Goal: Task Accomplishment & Management: Manage account settings

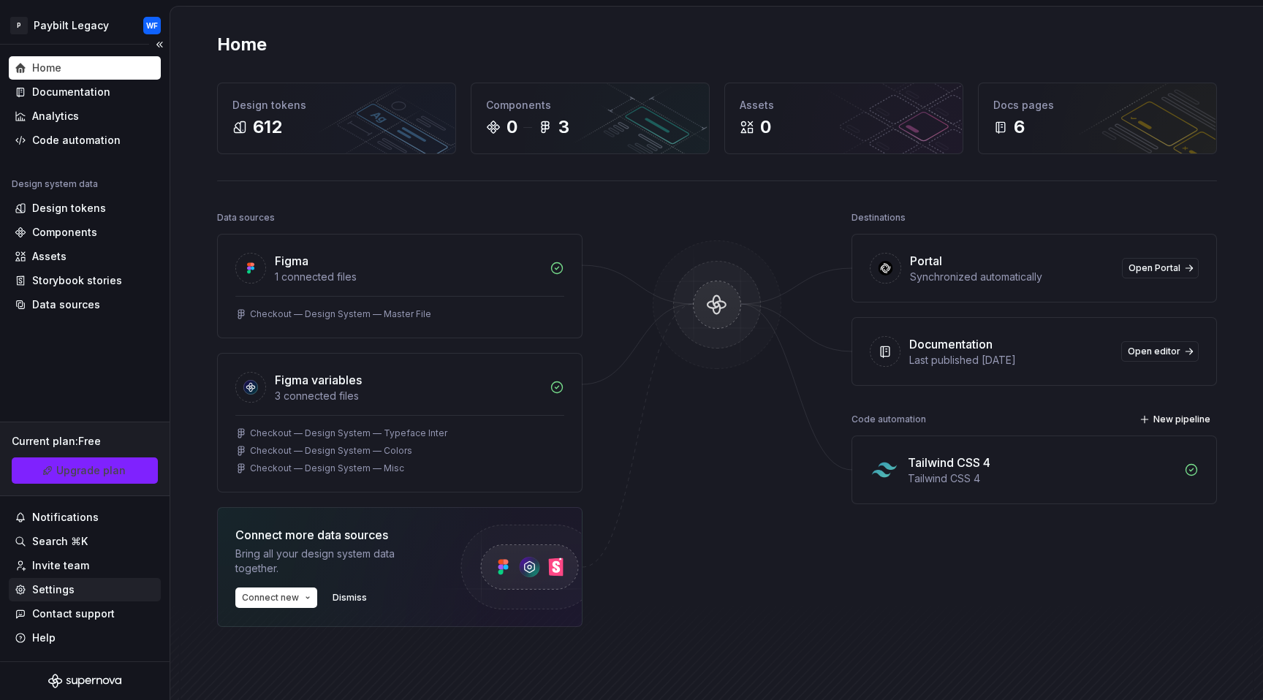
click at [73, 586] on div "Settings" at bounding box center [85, 590] width 140 height 15
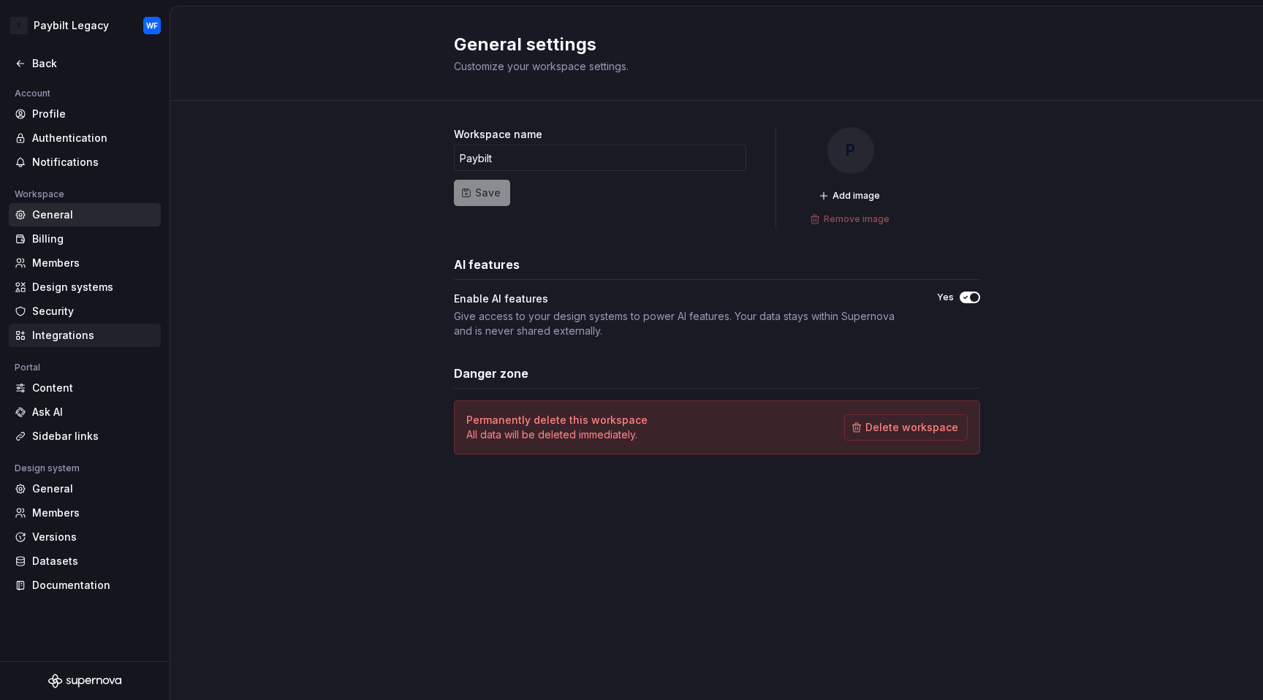
click at [71, 336] on div "Integrations" at bounding box center [93, 335] width 123 height 15
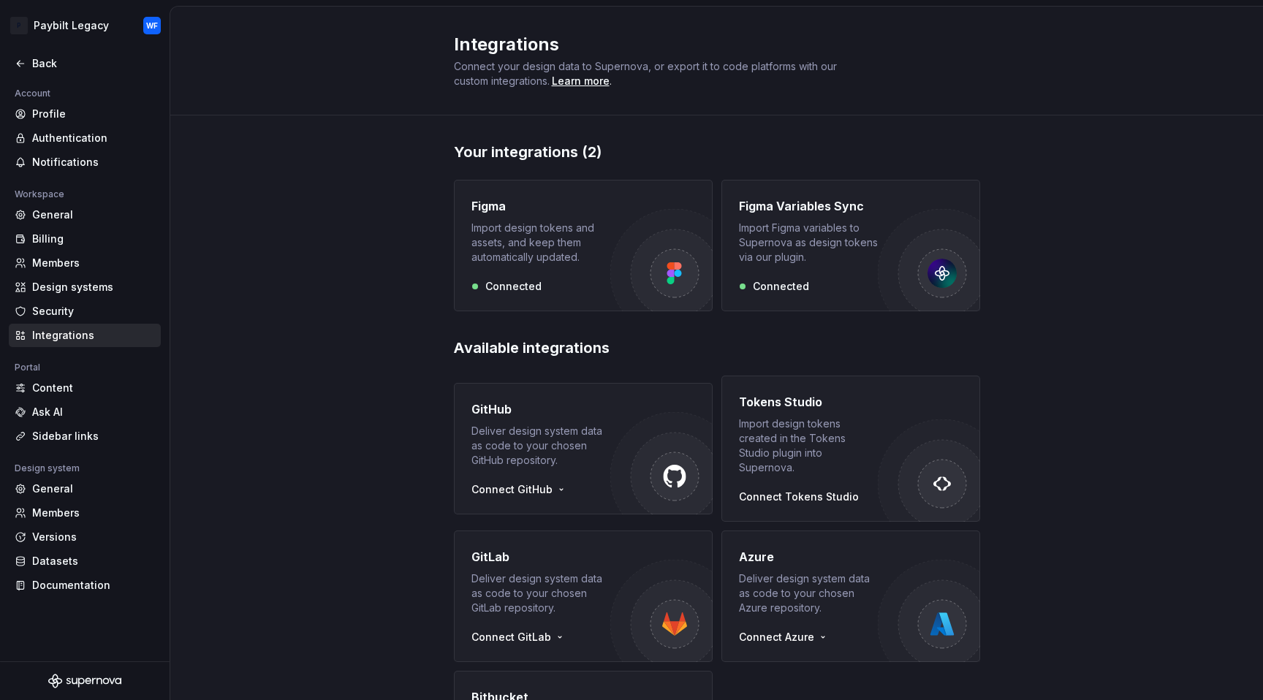
click at [72, 325] on div "Integrations" at bounding box center [85, 335] width 152 height 23
click at [75, 311] on div "Security" at bounding box center [93, 311] width 123 height 15
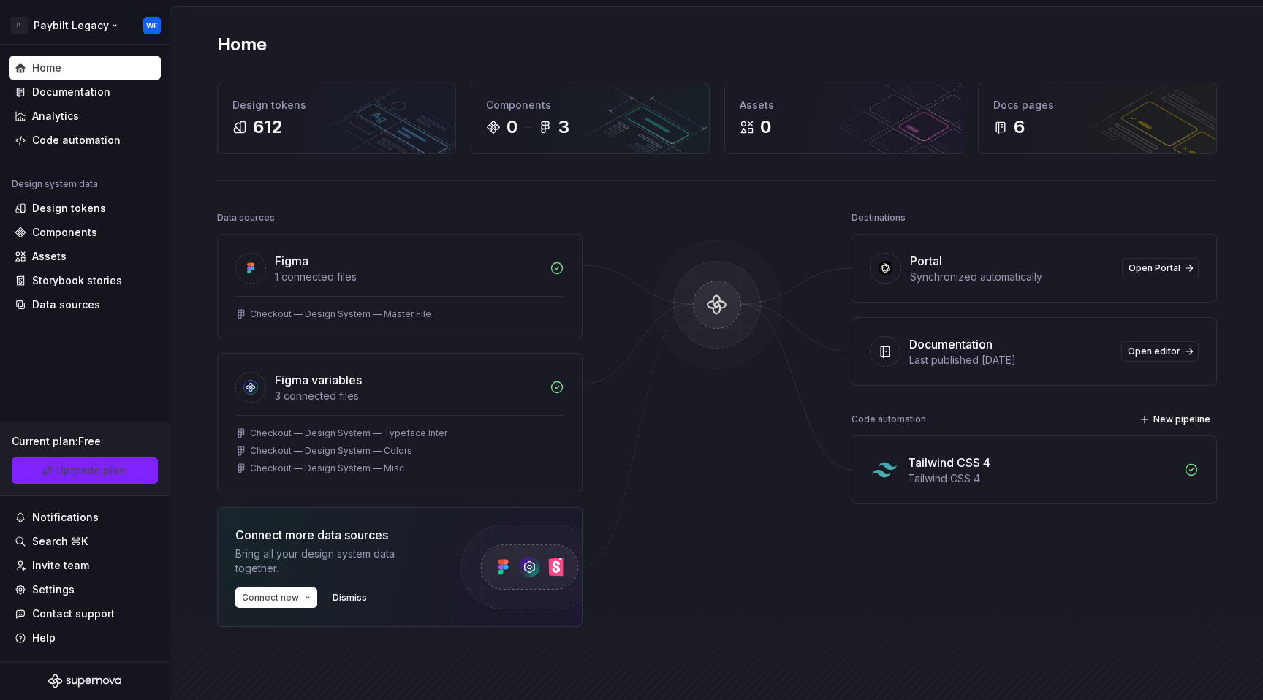
click at [149, 30] on html "P Paybilt Legacy WF Home Documentation Analytics Code automation Design system …" at bounding box center [631, 350] width 1263 height 700
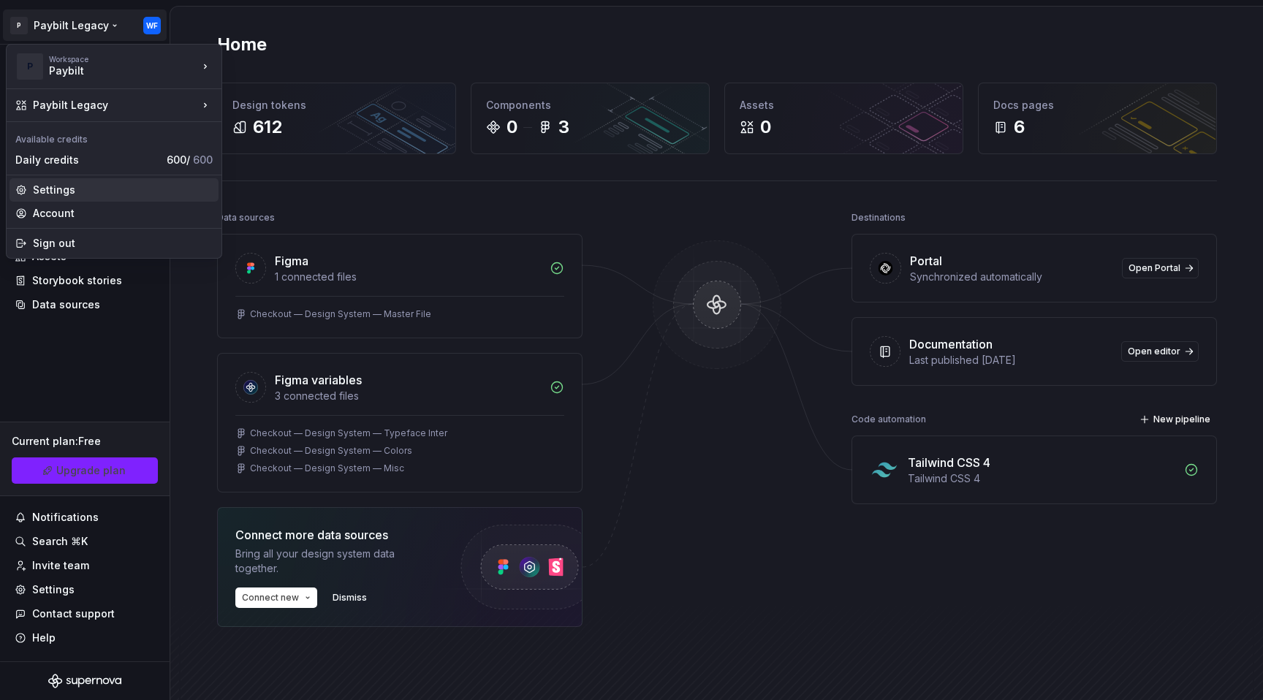
click at [63, 186] on div "Settings" at bounding box center [123, 190] width 180 height 15
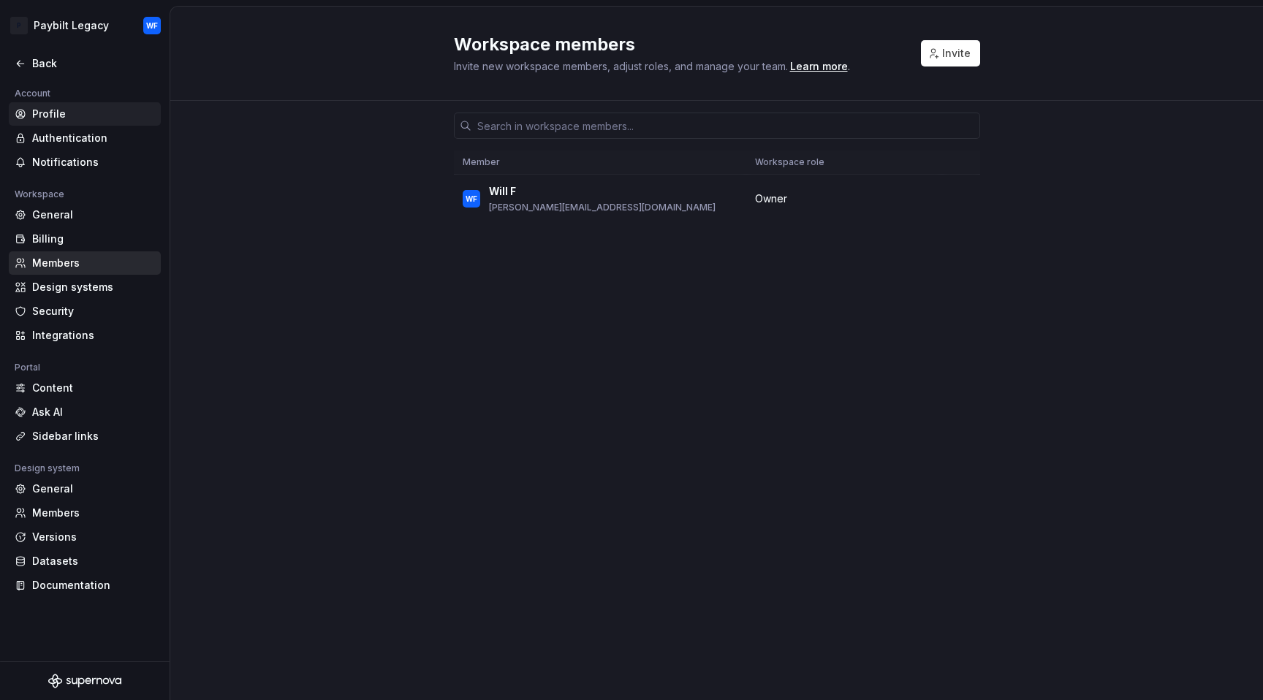
click at [78, 115] on div "Profile" at bounding box center [93, 114] width 123 height 15
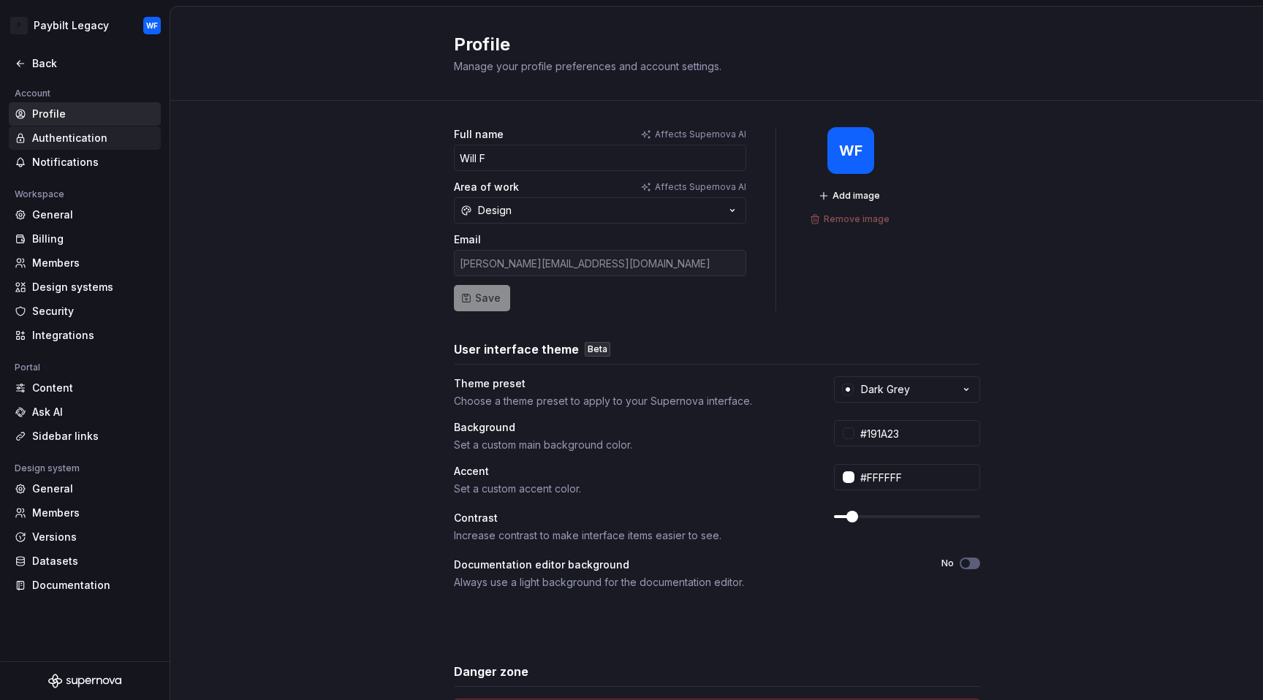
click at [83, 141] on div "Authentication" at bounding box center [93, 138] width 123 height 15
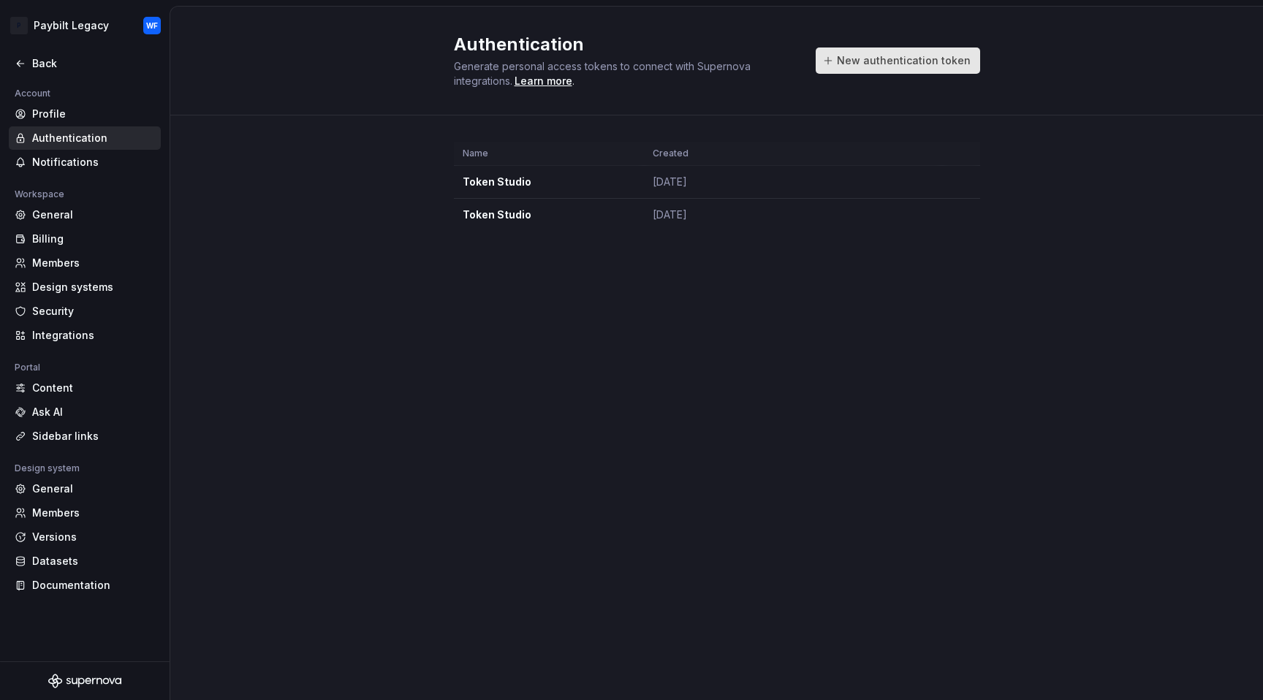
click at [905, 72] on button "New authentication token" at bounding box center [898, 61] width 164 height 26
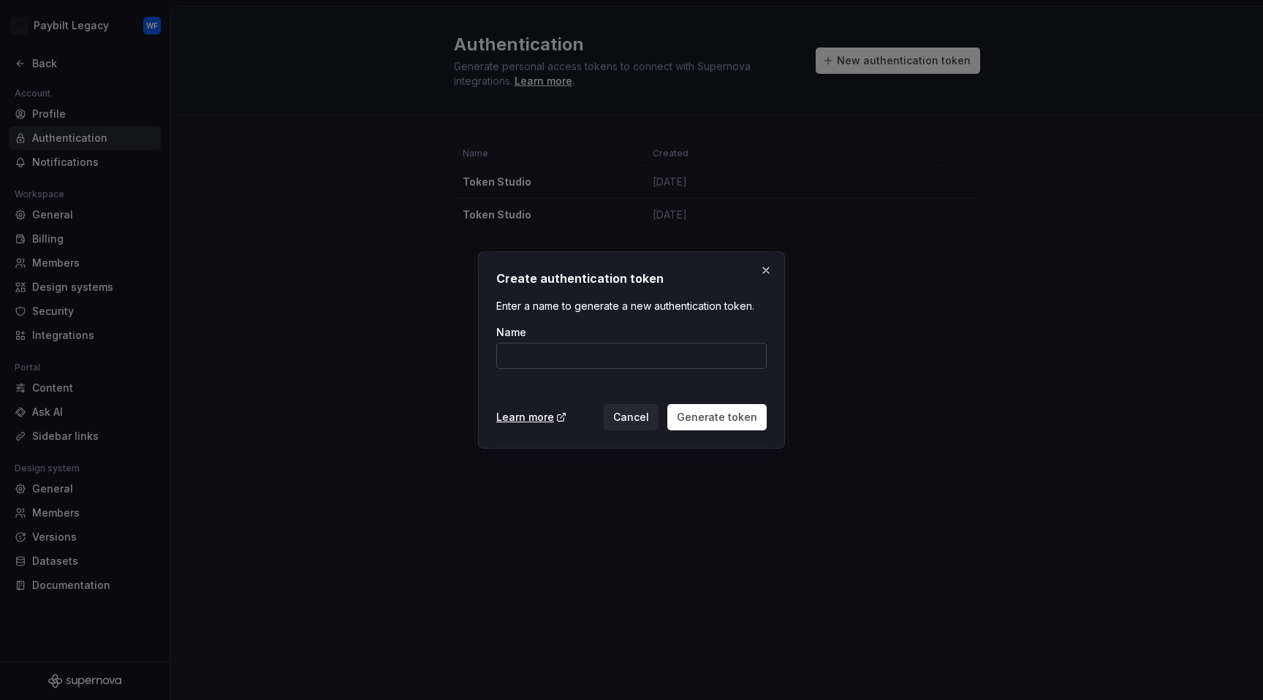
drag, startPoint x: 570, startPoint y: 359, endPoint x: 556, endPoint y: 344, distance: 20.7
click at [568, 357] on input "Name" at bounding box center [631, 356] width 270 height 26
type input "Raycast"
click at [750, 407] on button "Generate token" at bounding box center [716, 417] width 99 height 26
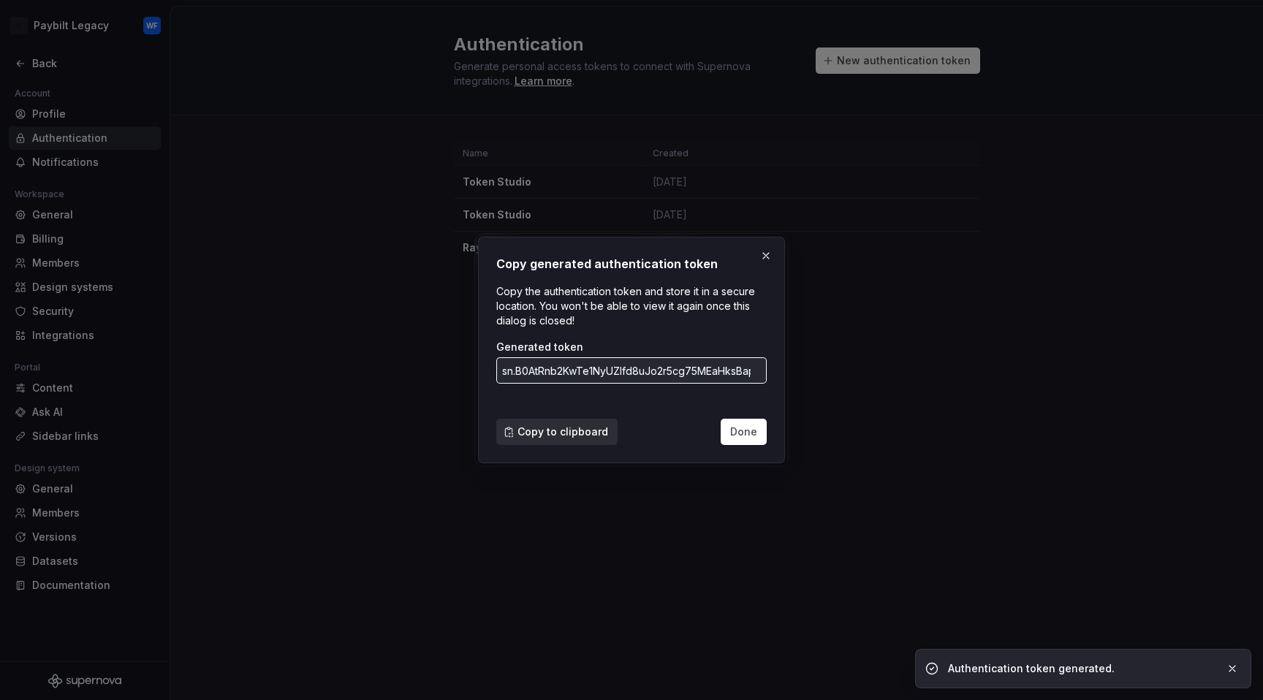
click at [585, 427] on span "Copy to clipboard" at bounding box center [563, 432] width 91 height 15
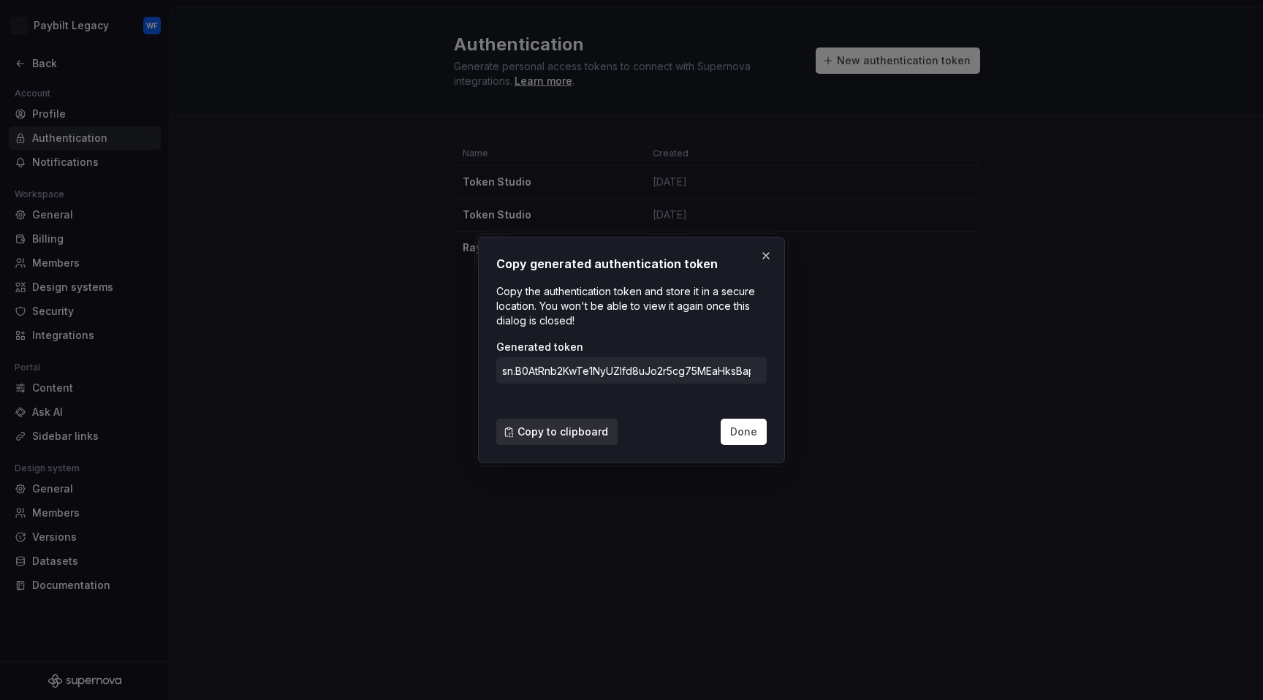
click at [577, 432] on span "Copy to clipboard" at bounding box center [563, 432] width 91 height 15
click at [550, 416] on div "Copy to clipboard Done" at bounding box center [631, 429] width 270 height 32
click at [561, 423] on button "Copy to clipboard" at bounding box center [556, 432] width 121 height 26
